Goal: Information Seeking & Learning: Learn about a topic

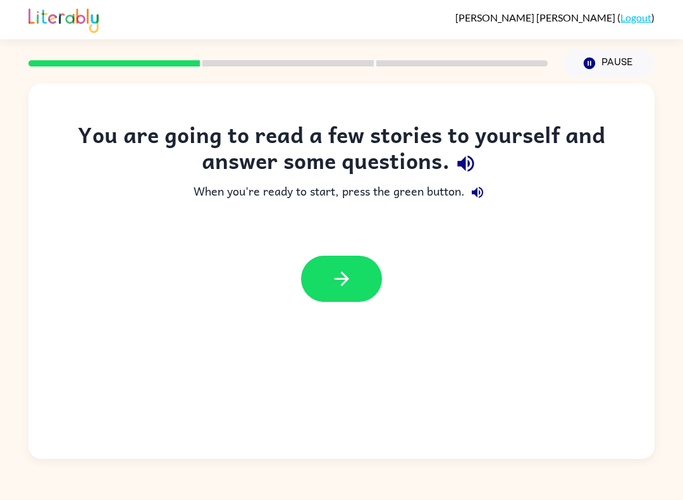
click at [309, 277] on button "button" at bounding box center [341, 279] width 81 height 46
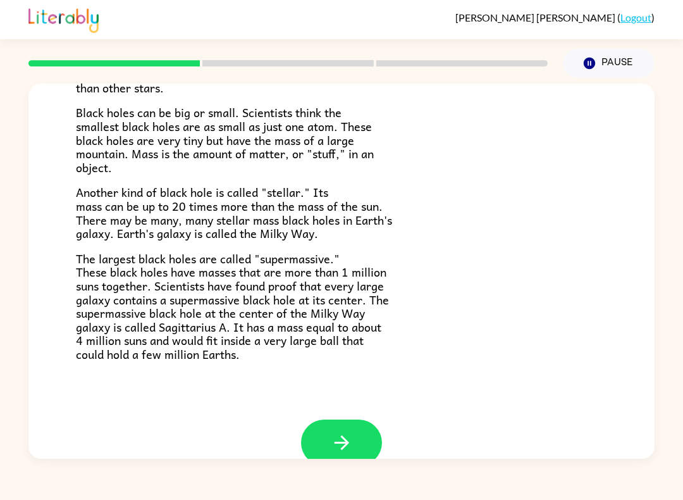
scroll to position [226, 0]
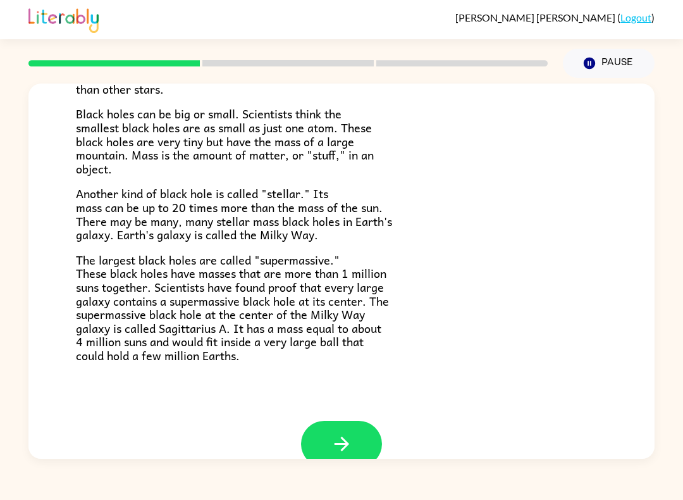
click at [350, 447] on button "button" at bounding box center [341, 444] width 81 height 46
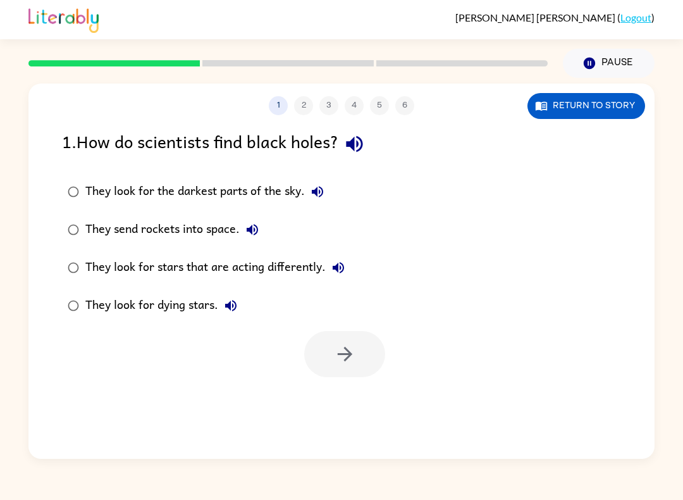
scroll to position [0, 0]
click at [366, 149] on icon "button" at bounding box center [354, 144] width 22 height 22
click at [352, 143] on icon "button" at bounding box center [354, 144] width 22 height 22
click at [366, 141] on icon "button" at bounding box center [354, 144] width 22 height 22
click at [322, 363] on button "button" at bounding box center [344, 354] width 81 height 46
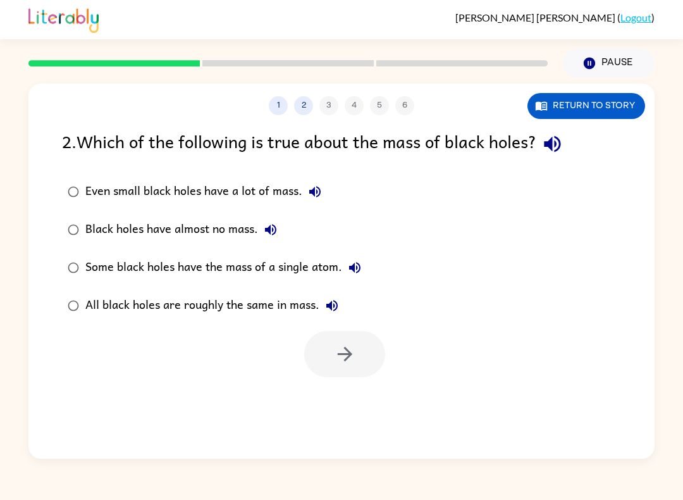
click at [558, 153] on icon "button" at bounding box center [552, 144] width 22 height 22
click at [340, 357] on icon "button" at bounding box center [345, 354] width 22 height 22
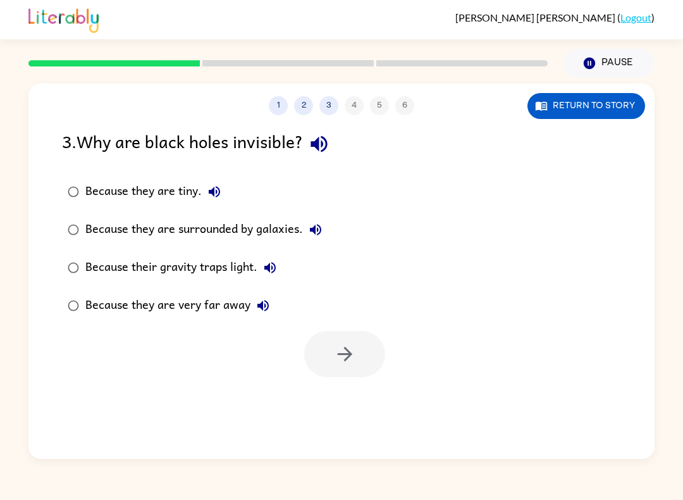
click at [100, 273] on div "Because their gravity traps light." at bounding box center [183, 267] width 197 height 25
click at [326, 353] on button "button" at bounding box center [344, 354] width 81 height 46
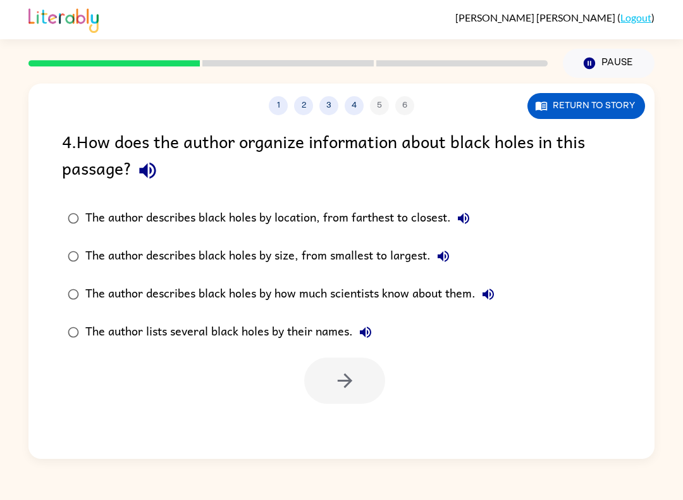
click at [147, 170] on icon "button" at bounding box center [147, 171] width 16 height 16
click at [473, 223] on button "The author describes black holes by location, from farthest to closest." at bounding box center [463, 218] width 25 height 25
click at [123, 251] on div "The author describes black holes by size, from smallest to largest." at bounding box center [270, 256] width 371 height 25
click at [350, 382] on icon "button" at bounding box center [344, 380] width 15 height 15
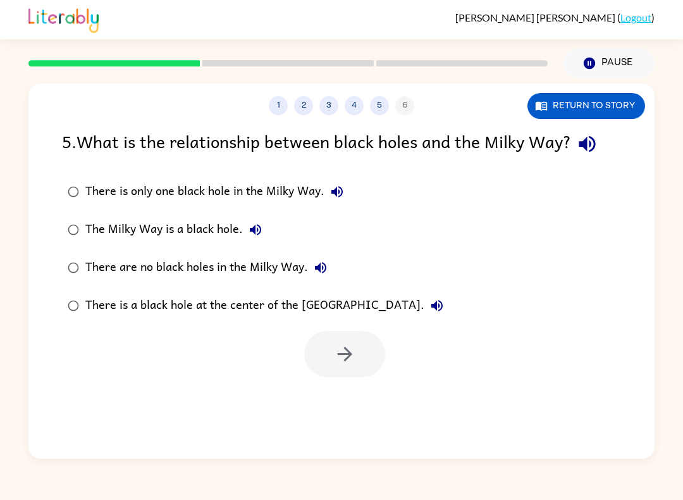
click at [128, 315] on div "There is a black hole at the center of the [GEOGRAPHIC_DATA]." at bounding box center [267, 305] width 364 height 25
click at [591, 142] on icon "button" at bounding box center [587, 144] width 16 height 16
click at [340, 187] on icon "button" at bounding box center [337, 191] width 15 height 15
click at [260, 226] on icon "button" at bounding box center [255, 229] width 15 height 15
click at [324, 266] on icon "button" at bounding box center [320, 267] width 15 height 15
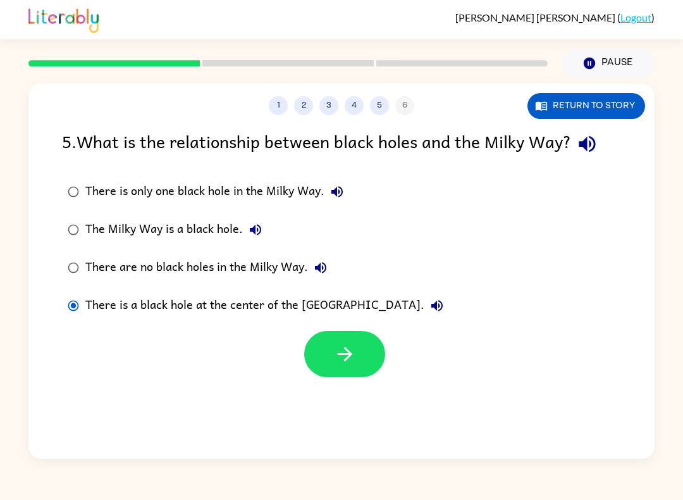
click at [429, 300] on icon "button" at bounding box center [436, 305] width 15 height 15
click at [326, 352] on button "button" at bounding box center [344, 354] width 81 height 46
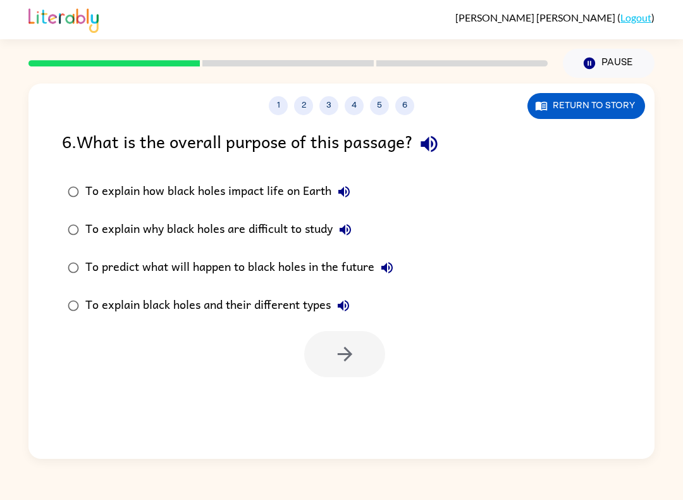
click at [331, 375] on div at bounding box center [344, 354] width 81 height 46
click at [431, 144] on icon "button" at bounding box center [429, 144] width 16 height 16
click at [345, 197] on icon "button" at bounding box center [343, 191] width 15 height 15
click at [345, 187] on icon "button" at bounding box center [343, 191] width 15 height 15
click at [247, 308] on div "To explain black holes and their different types" at bounding box center [220, 305] width 271 height 25
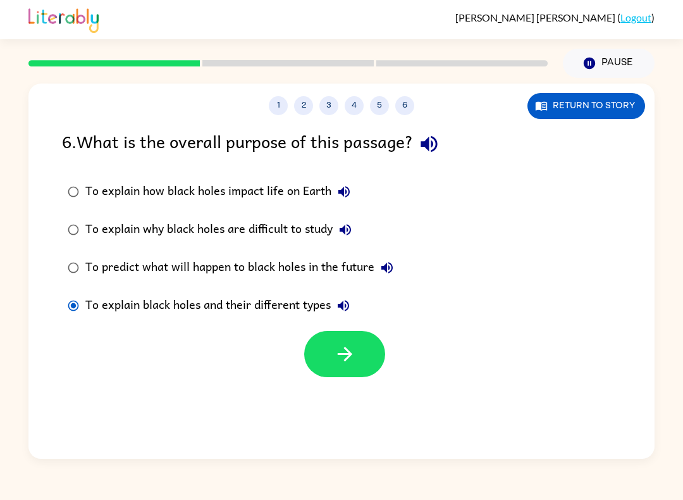
click at [318, 354] on button "button" at bounding box center [344, 354] width 81 height 46
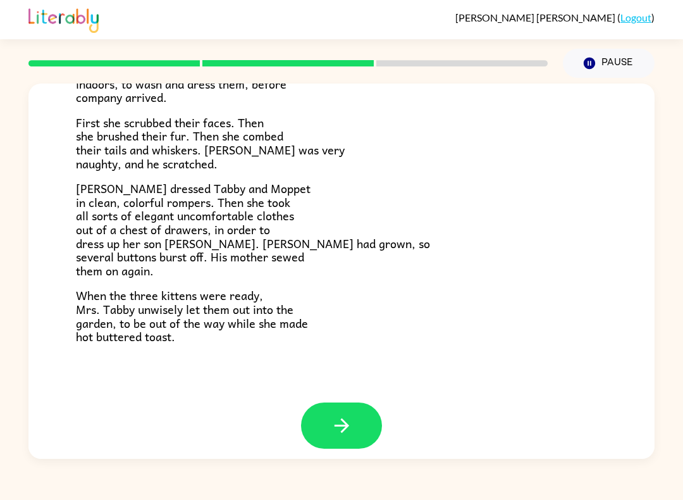
scroll to position [192, 0]
click at [351, 416] on icon "button" at bounding box center [342, 426] width 22 height 22
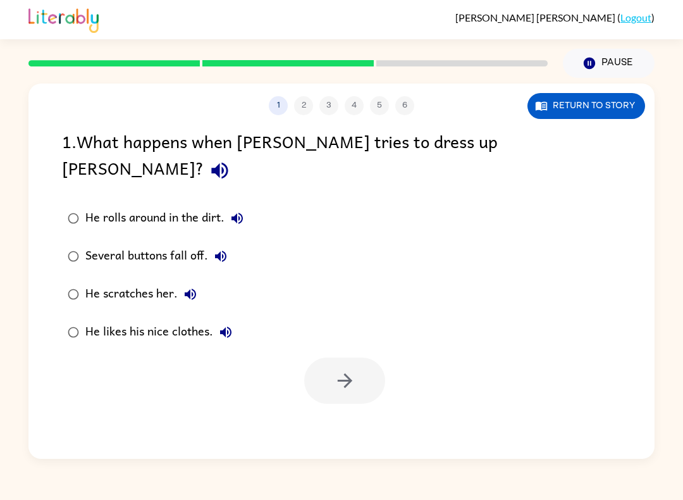
click at [121, 244] on div "Several buttons fall off." at bounding box center [159, 256] width 148 height 25
click at [322, 357] on button "button" at bounding box center [344, 380] width 81 height 46
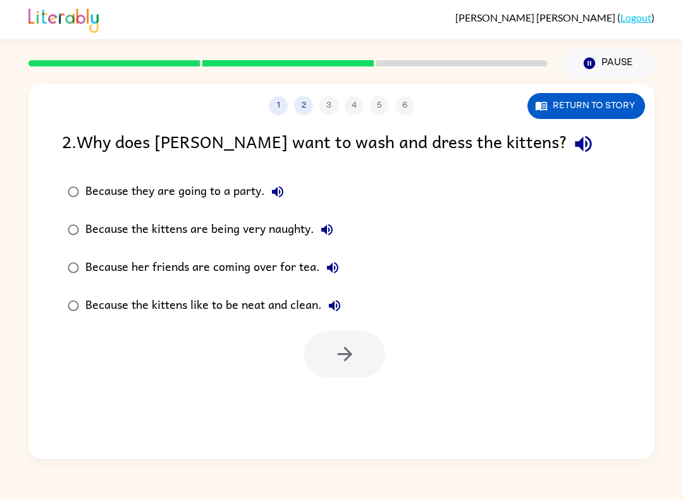
click at [194, 277] on div "Because her friends are coming over for tea." at bounding box center [215, 267] width 260 height 25
click at [305, 352] on button "button" at bounding box center [344, 354] width 81 height 46
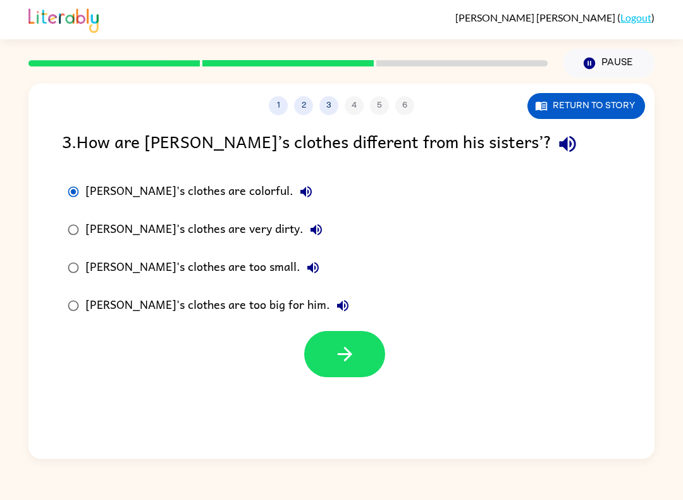
click at [335, 368] on button "button" at bounding box center [344, 354] width 81 height 46
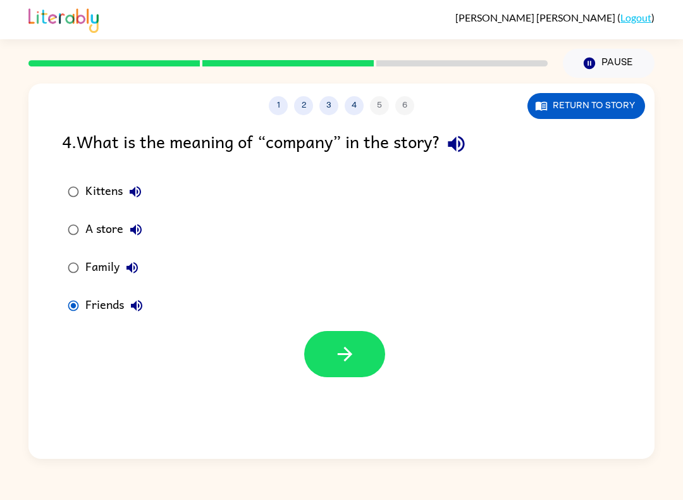
click at [363, 356] on button "button" at bounding box center [344, 354] width 81 height 46
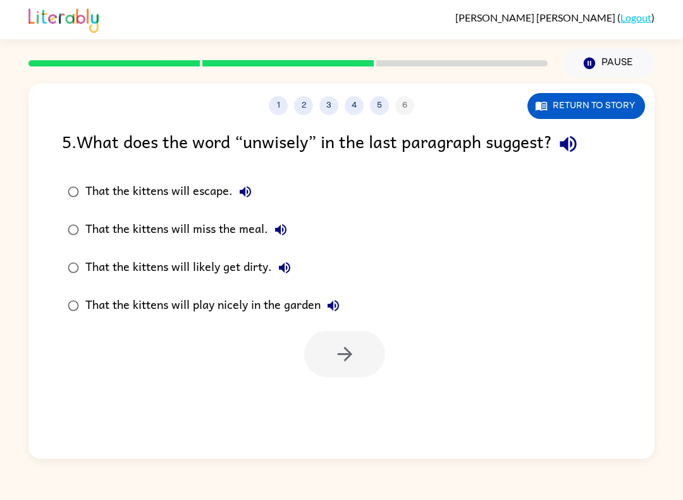
click at [104, 257] on div "That the kittens will likely get dirty." at bounding box center [191, 267] width 212 height 25
click at [368, 359] on button "button" at bounding box center [344, 354] width 81 height 46
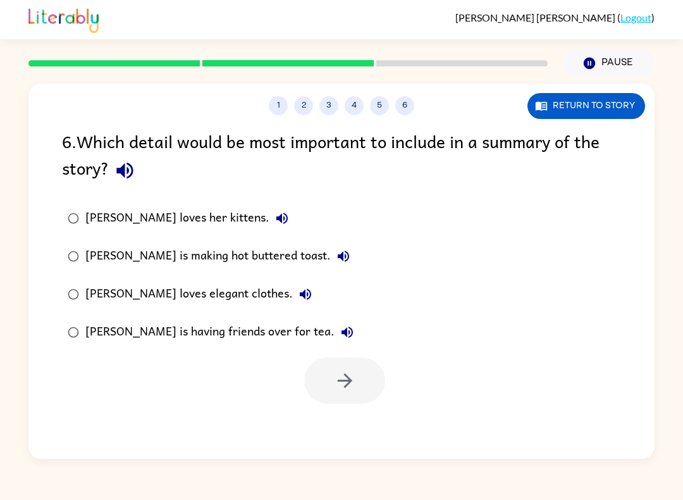
click at [137, 328] on div "[PERSON_NAME] is having friends over for tea." at bounding box center [222, 331] width 274 height 25
click at [367, 390] on button "button" at bounding box center [344, 380] width 81 height 46
